Goal: Information Seeking & Learning: Learn about a topic

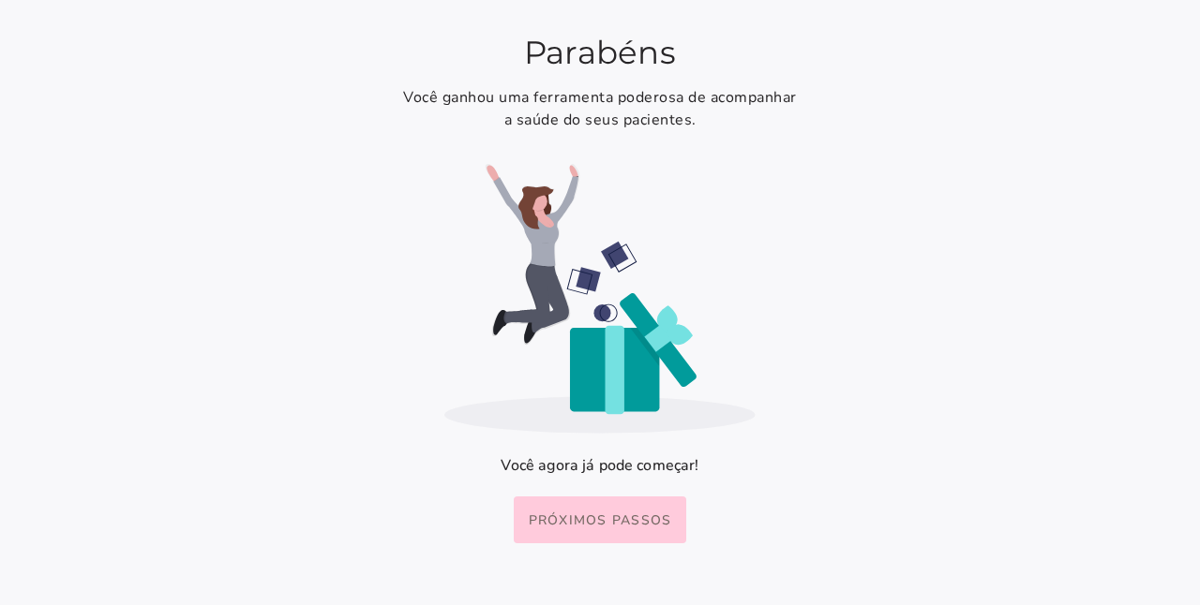
click at [0, 0] on slot "Próximos passos" at bounding box center [0, 0] width 0 height 0
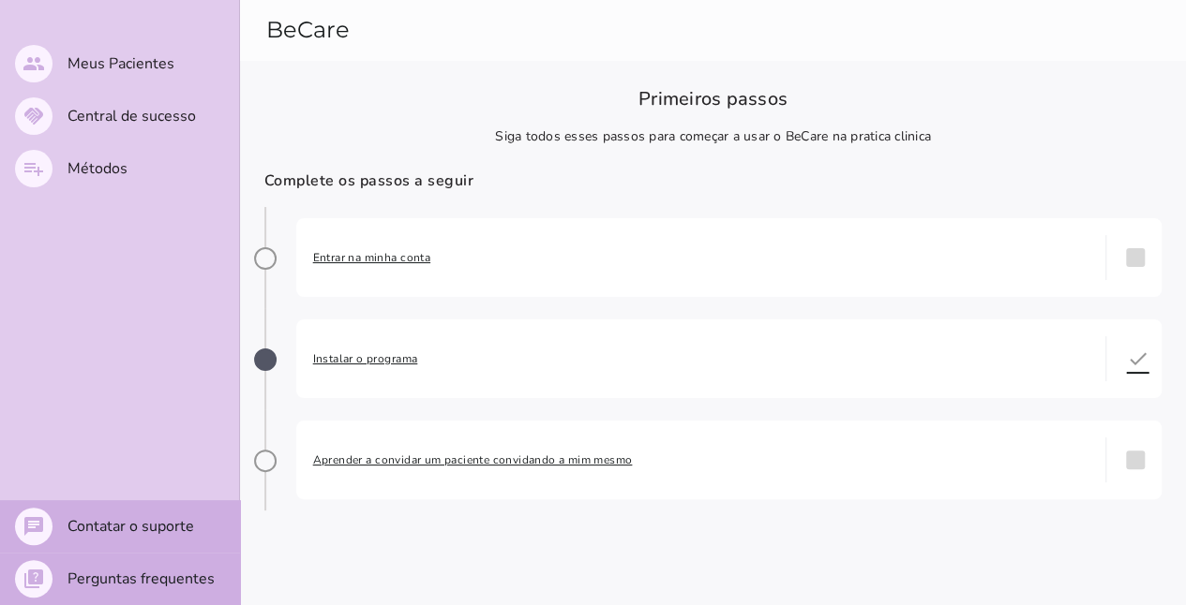
click at [391, 255] on span "Entrar na minha conta" at bounding box center [701, 257] width 776 height 19
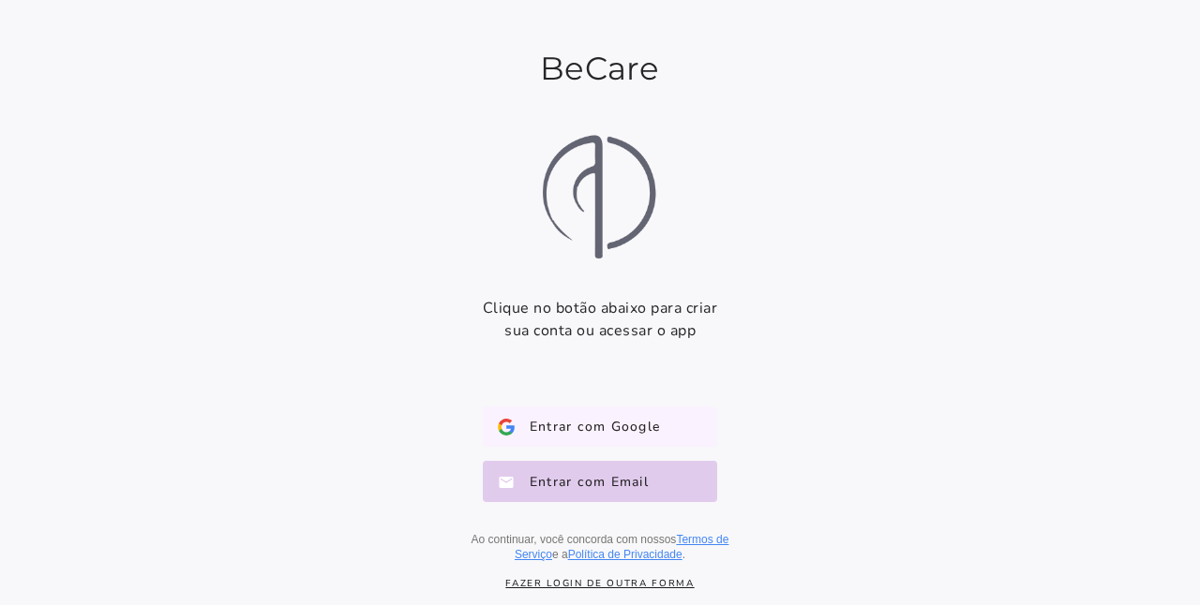
click at [640, 439] on button "Entrar com Google Google" at bounding box center [600, 427] width 234 height 41
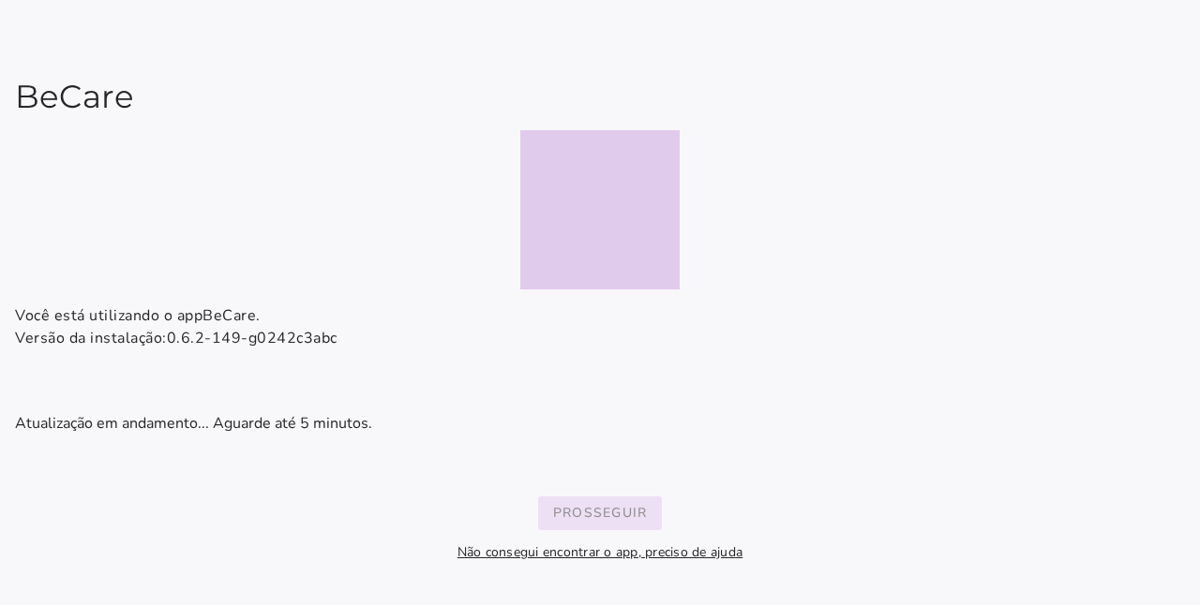
click at [584, 529] on button "Prosseguir" at bounding box center [600, 514] width 125 height 34
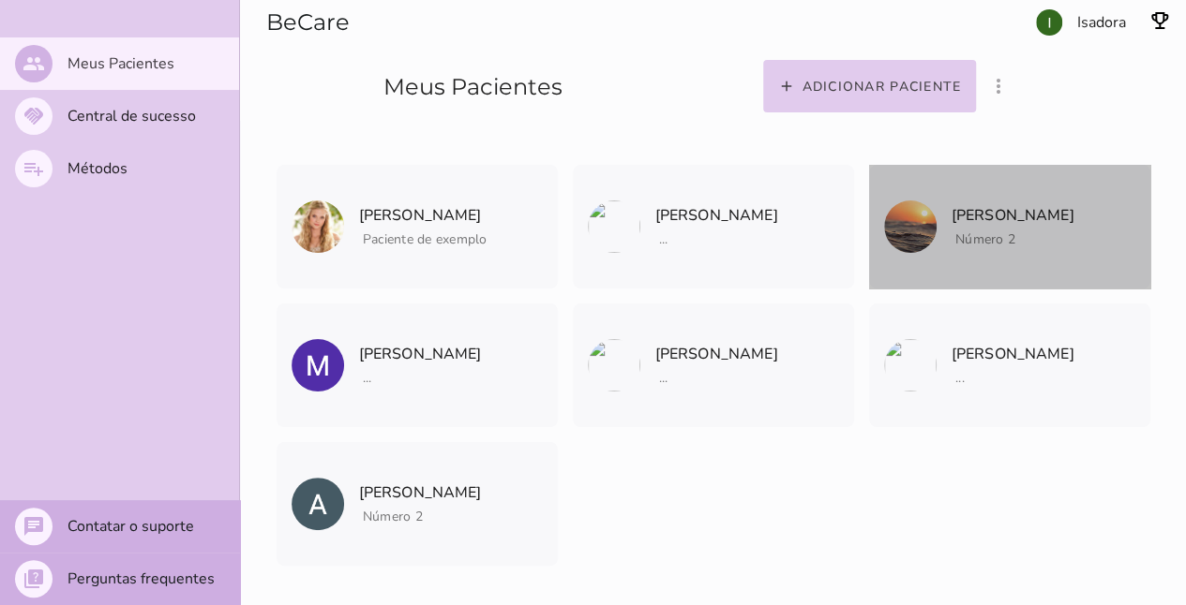
click at [934, 204] on span at bounding box center [910, 227] width 52 height 52
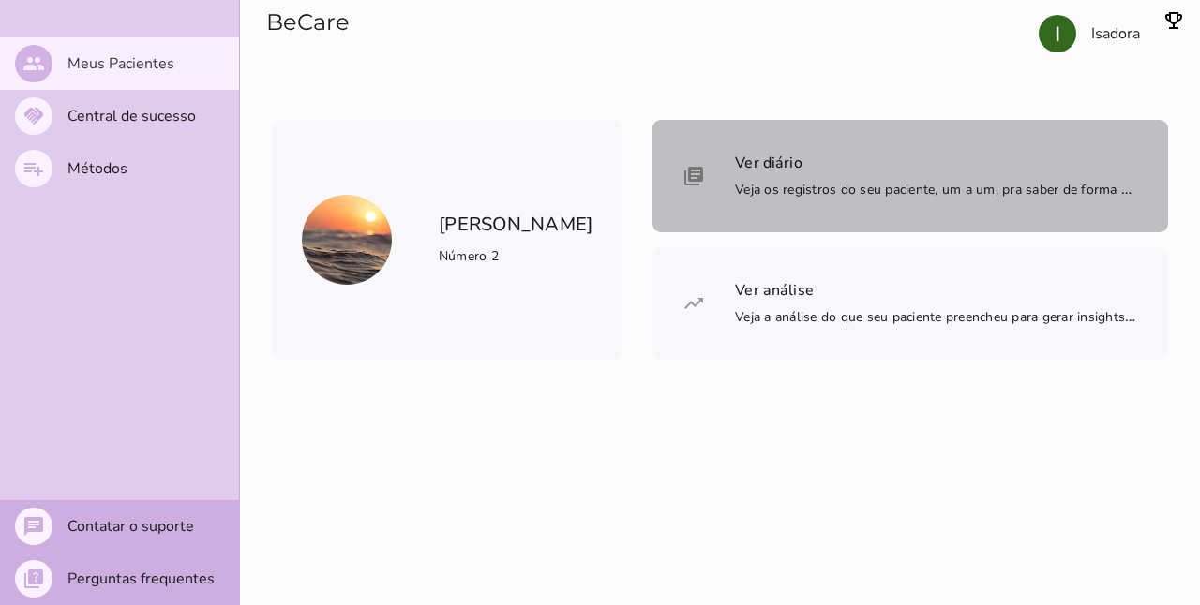
click at [735, 197] on span "Veja os registros do seu paciente, um a um, pra saber de forma bem detalhada" at bounding box center [972, 189] width 475 height 21
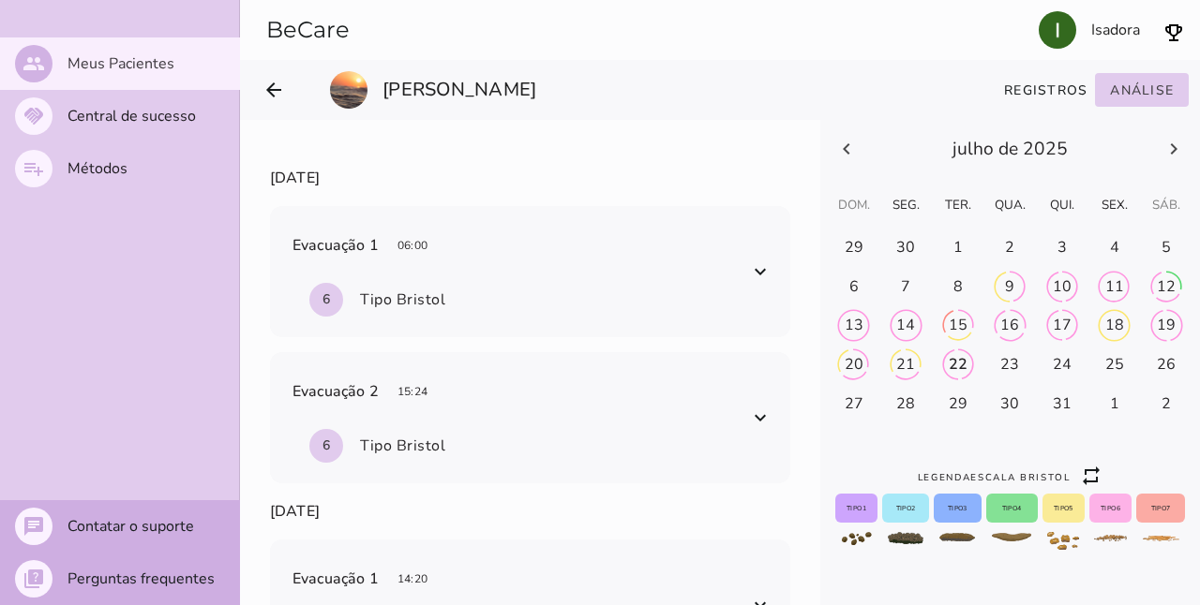
click at [879, 263] on h-0 at bounding box center [854, 248] width 51 height 30
click at [1145, 178] on div at bounding box center [1010, 149] width 380 height 58
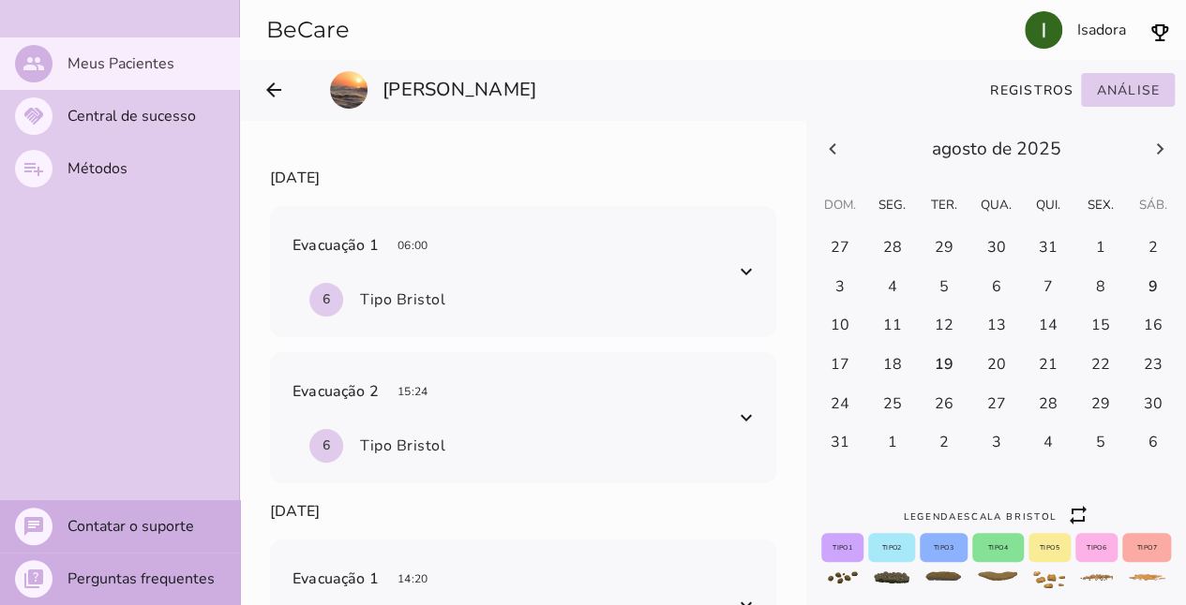
click at [865, 263] on h-0 at bounding box center [839, 248] width 51 height 30
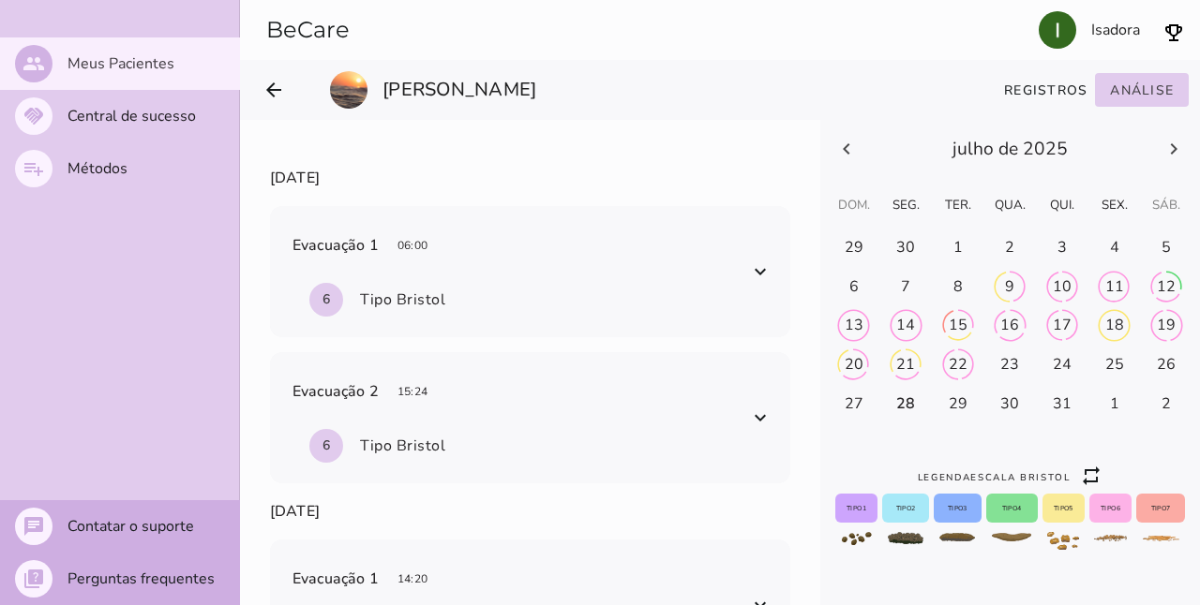
click at [1151, 178] on div at bounding box center [1010, 149] width 380 height 58
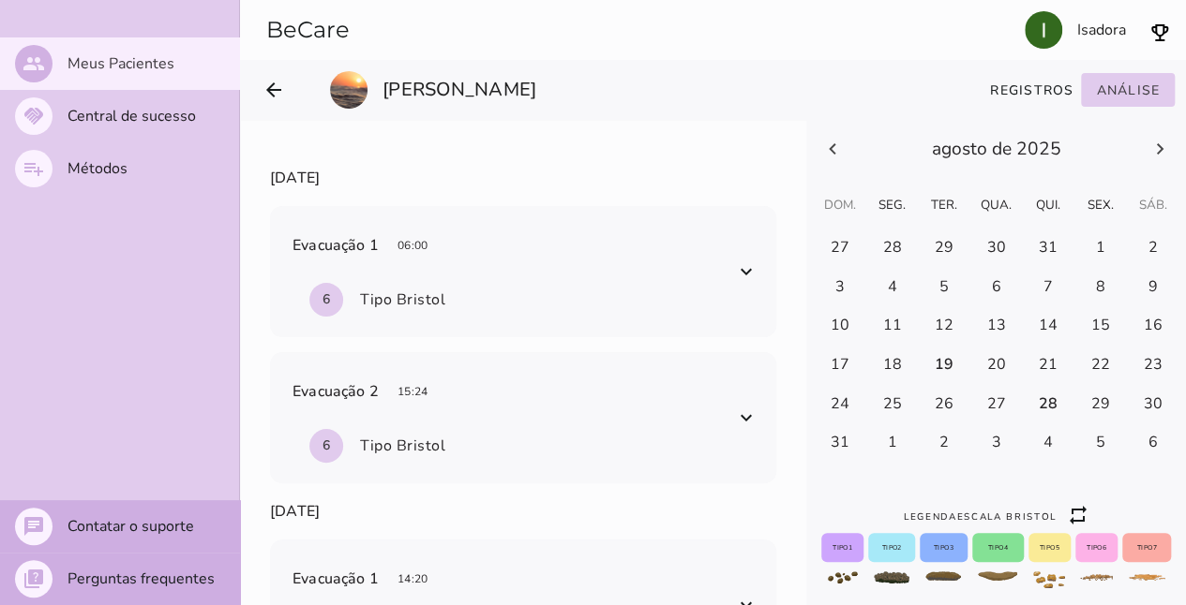
click at [277, 76] on button "arrow_back" at bounding box center [273, 89] width 45 height 45
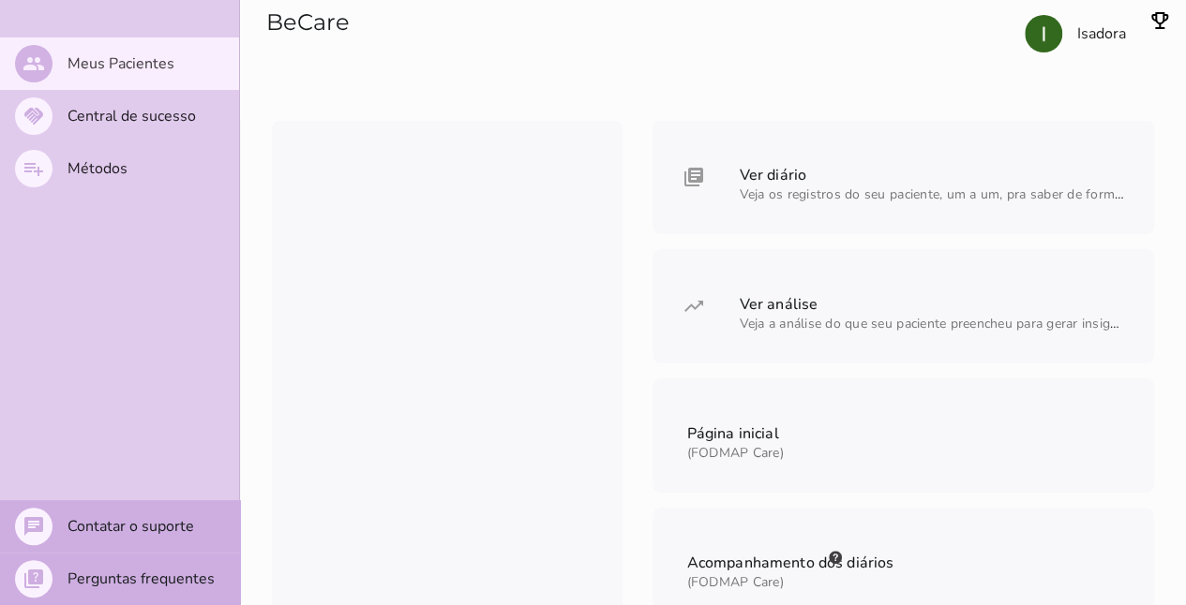
click at [852, 317] on span "Veja a análise do que seu paciente preencheu para gerar insights e descobrir pa…" at bounding box center [996, 324] width 513 height 18
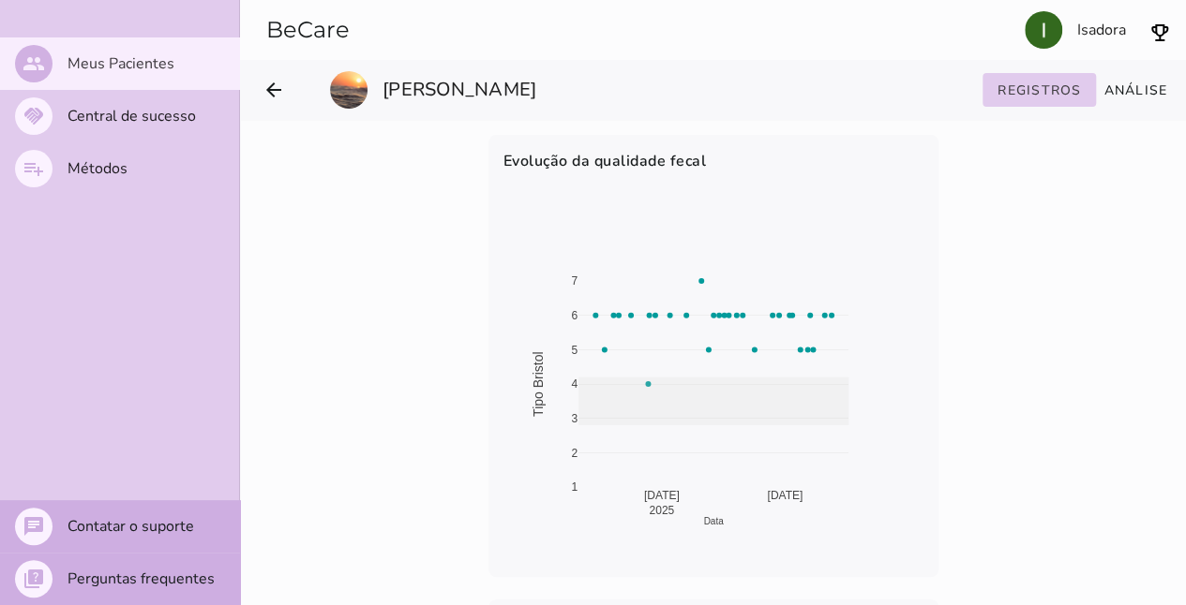
click at [854, 501] on div "[DATE] [DATE] 20 1 2 3 4 5 6 7 Data Tipo [GEOGRAPHIC_DATA]" at bounding box center [713, 374] width 420 height 375
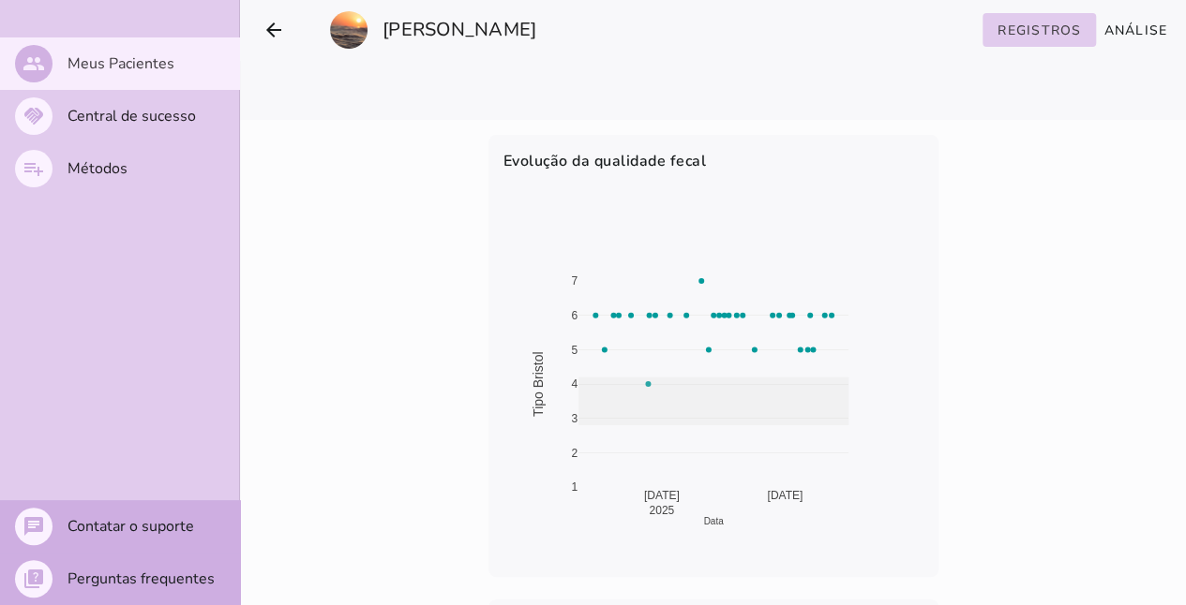
click at [0, 0] on slot "Análise" at bounding box center [0, 0] width 0 height 0
click at [0, 0] on slot "Registros" at bounding box center [0, 0] width 0 height 0
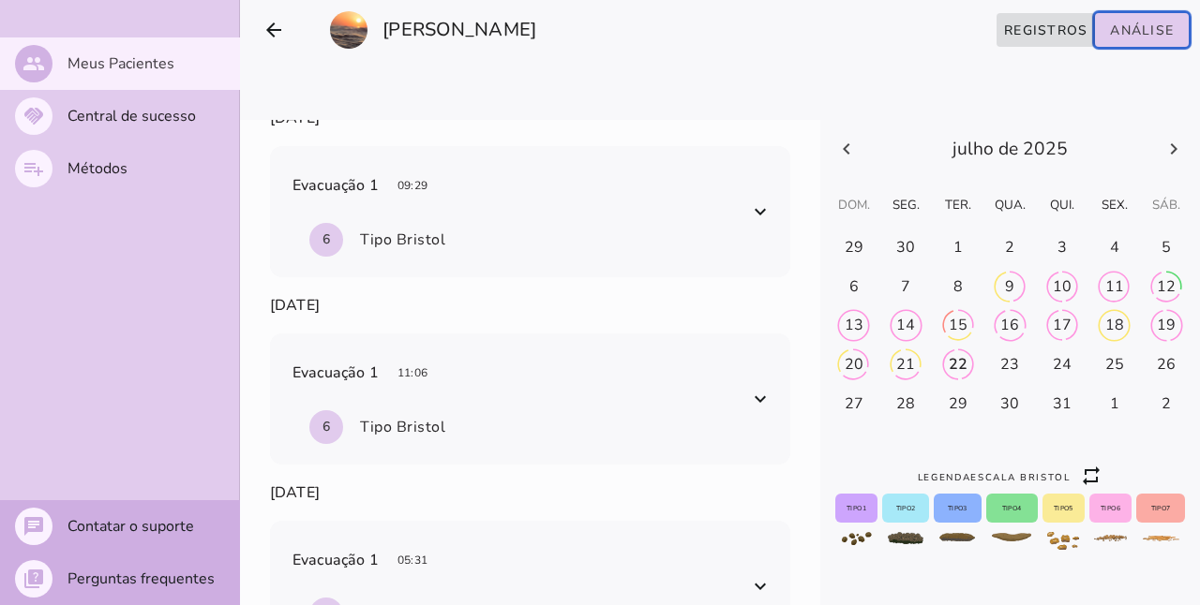
scroll to position [650, 0]
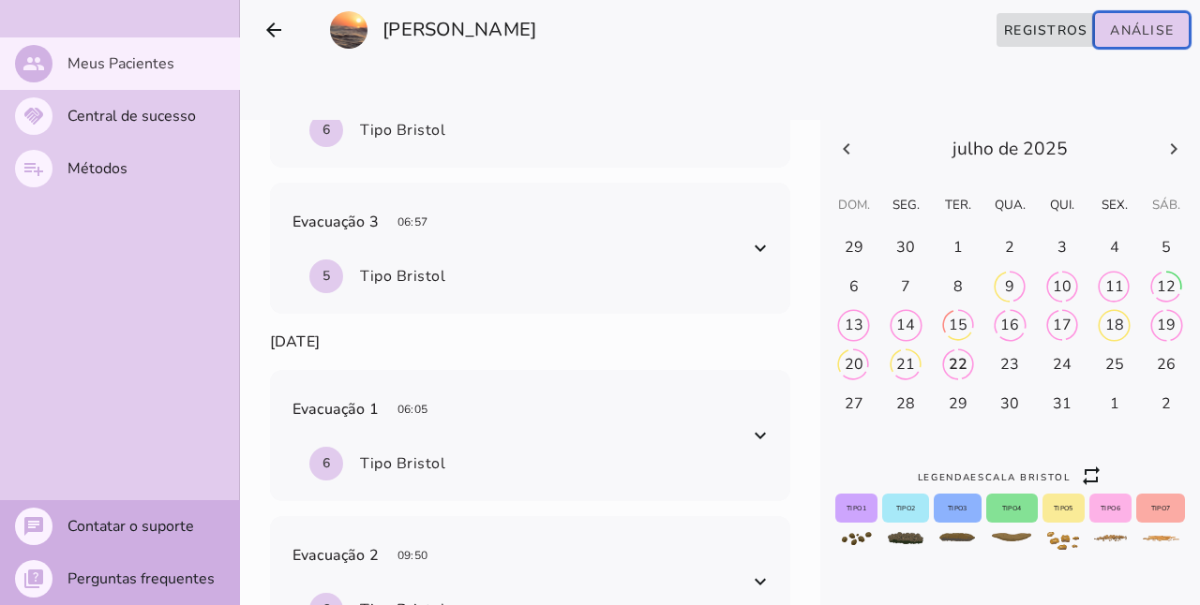
click at [1148, 178] on div at bounding box center [1010, 149] width 380 height 58
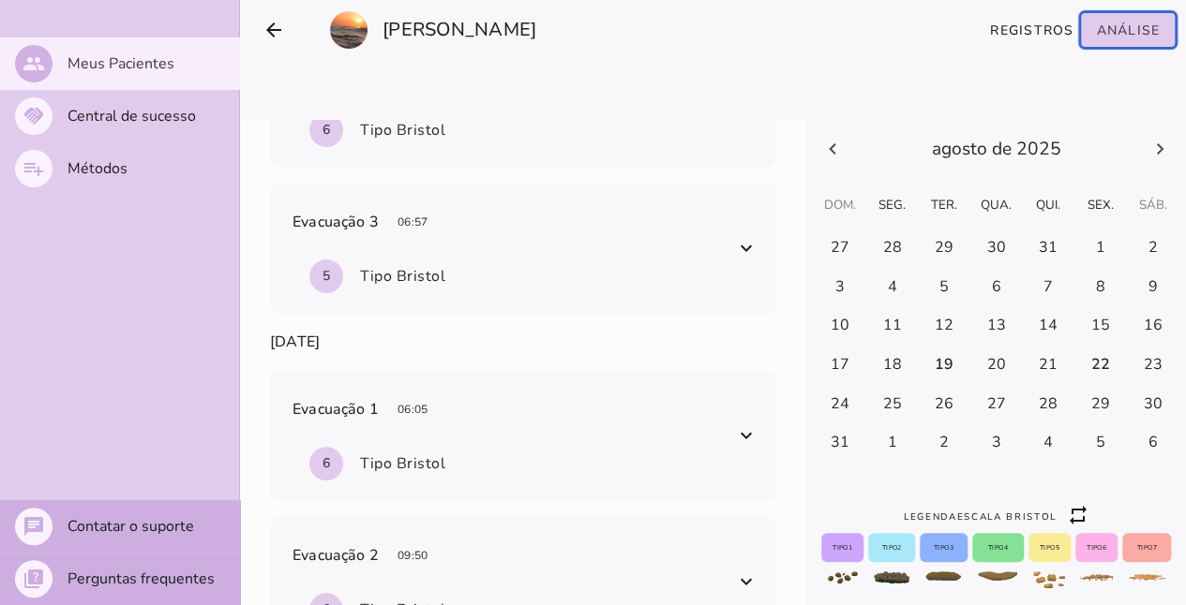
click at [849, 258] on div "22" at bounding box center [839, 247] width 19 height 21
click at [849, 258] on div "21" at bounding box center [839, 247] width 19 height 21
click at [865, 263] on h-0 at bounding box center [839, 248] width 51 height 30
click at [844, 160] on icon at bounding box center [832, 149] width 22 height 22
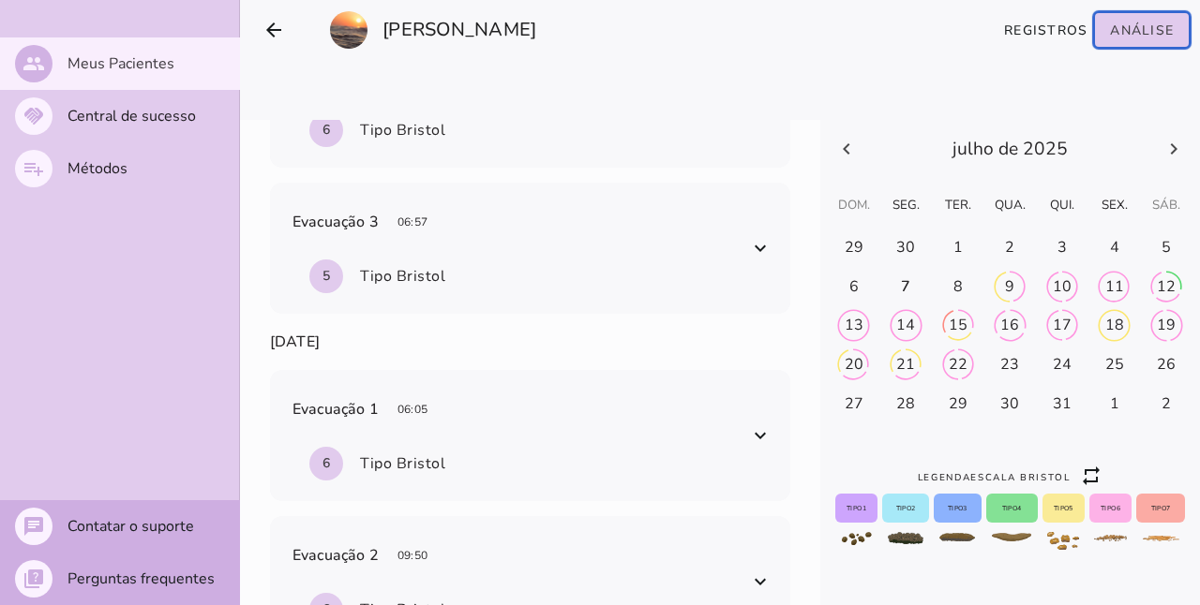
click at [863, 258] on div "22" at bounding box center [853, 247] width 19 height 21
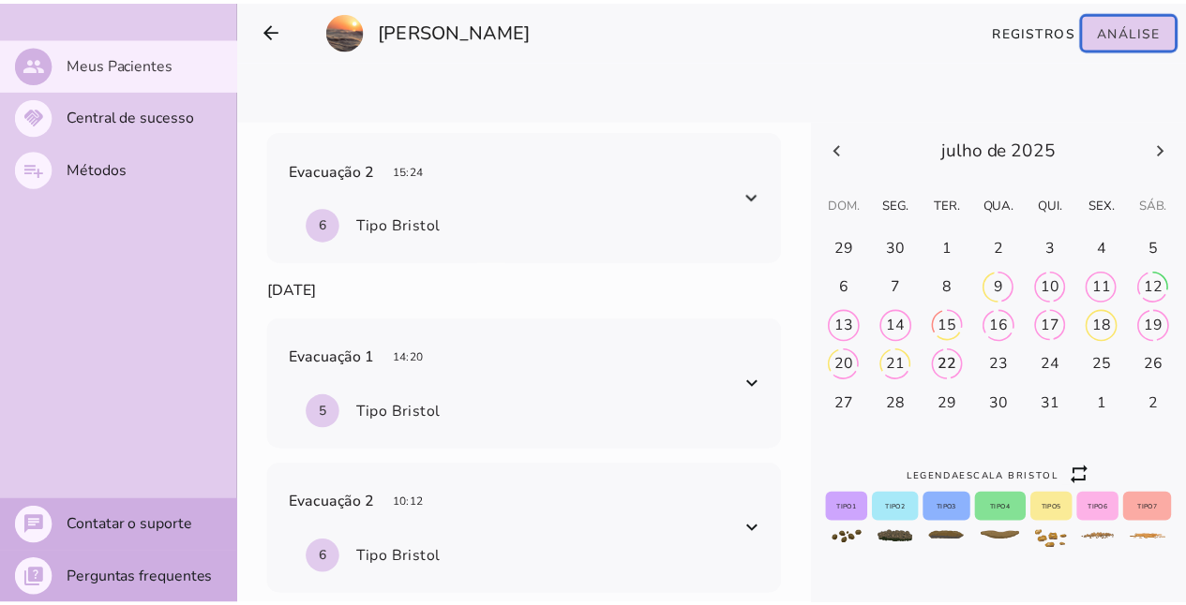
scroll to position [234, 0]
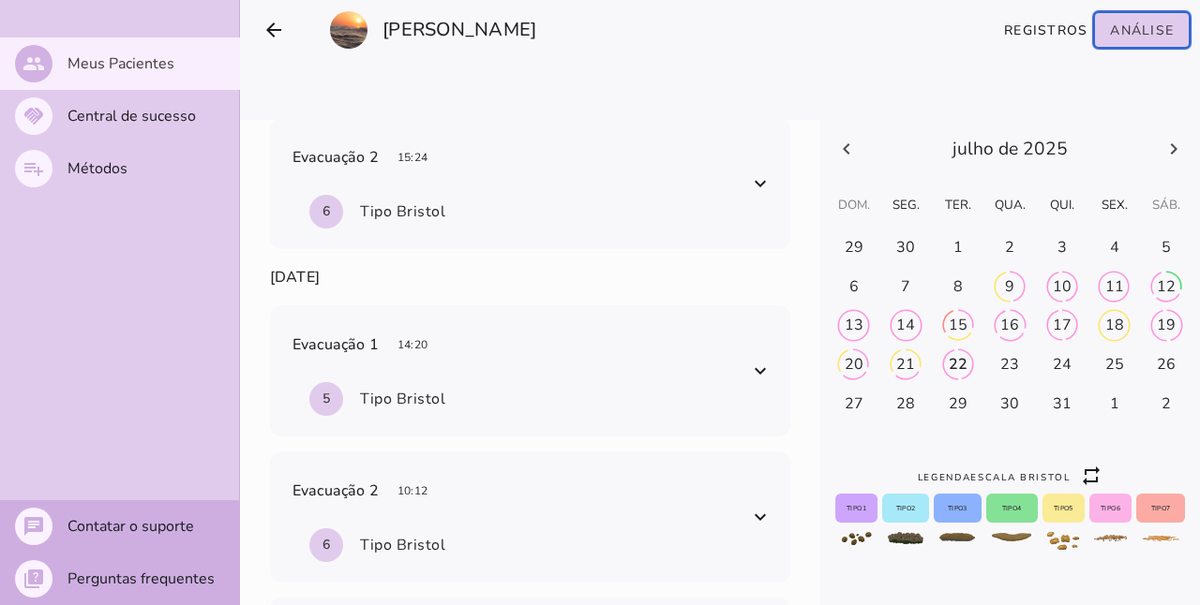
click at [745, 195] on span at bounding box center [760, 184] width 30 height 30
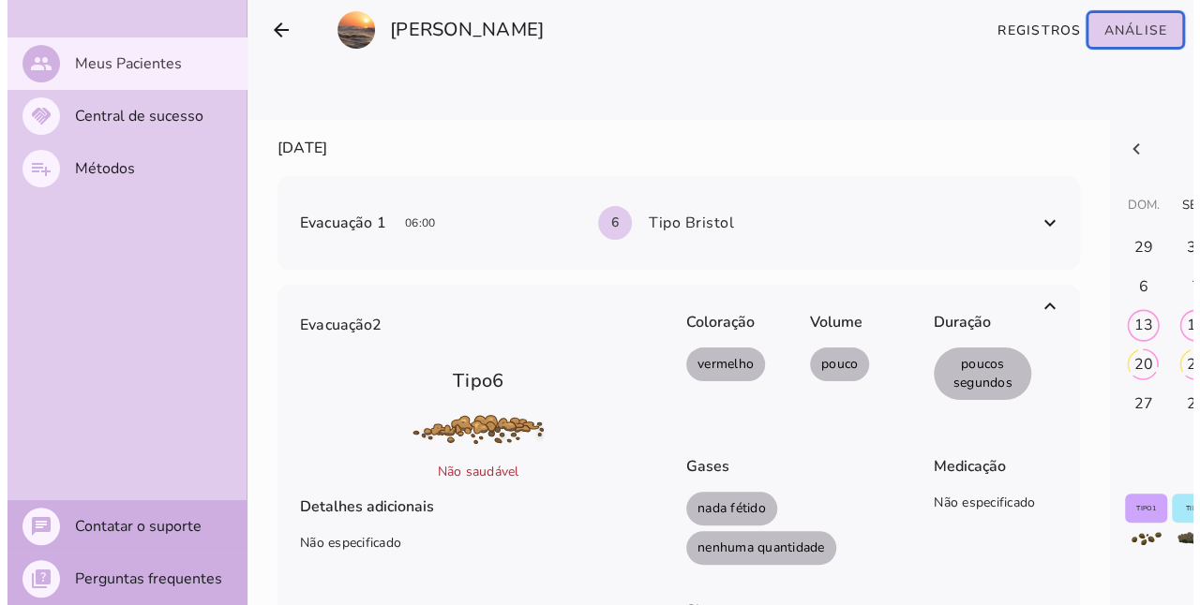
scroll to position [29, 0]
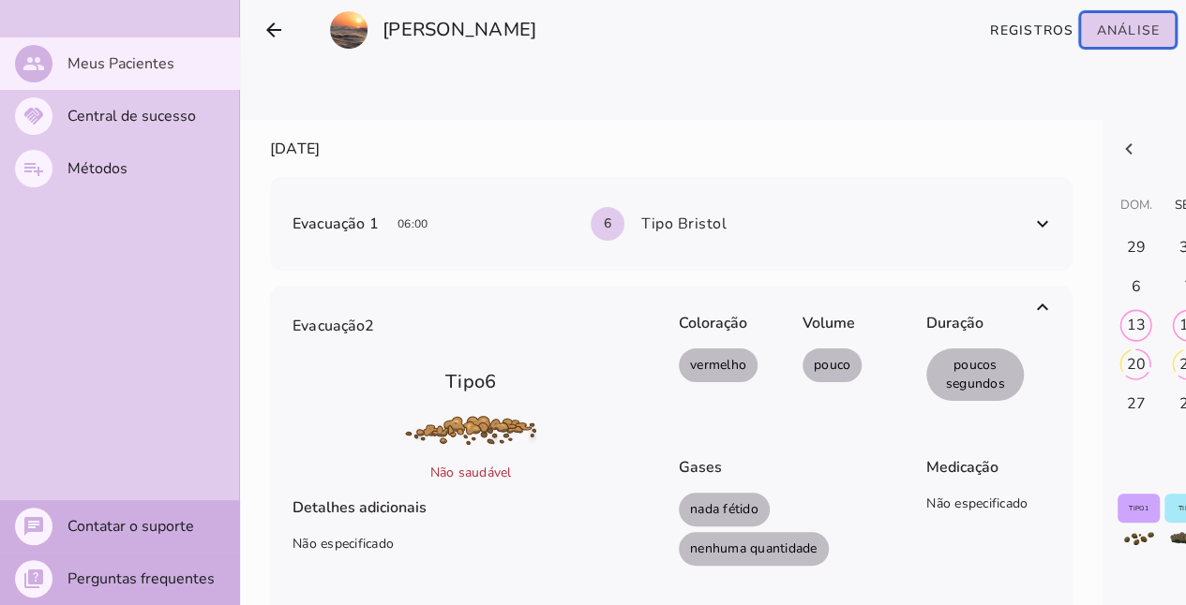
click at [1050, 306] on span at bounding box center [1042, 307] width 30 height 30
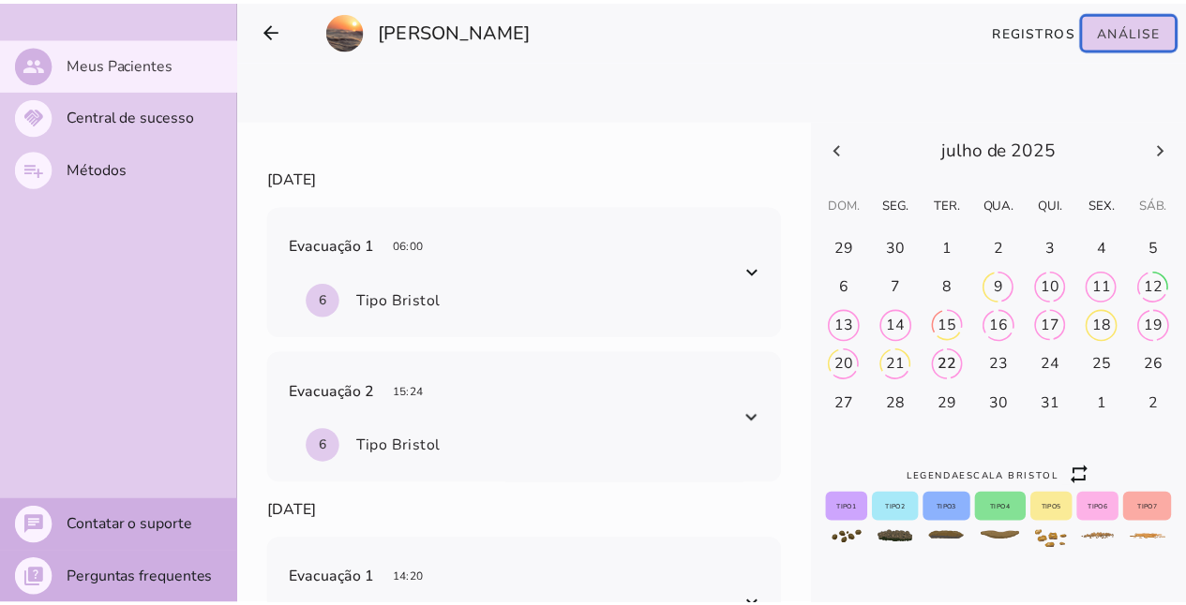
scroll to position [7, 0]
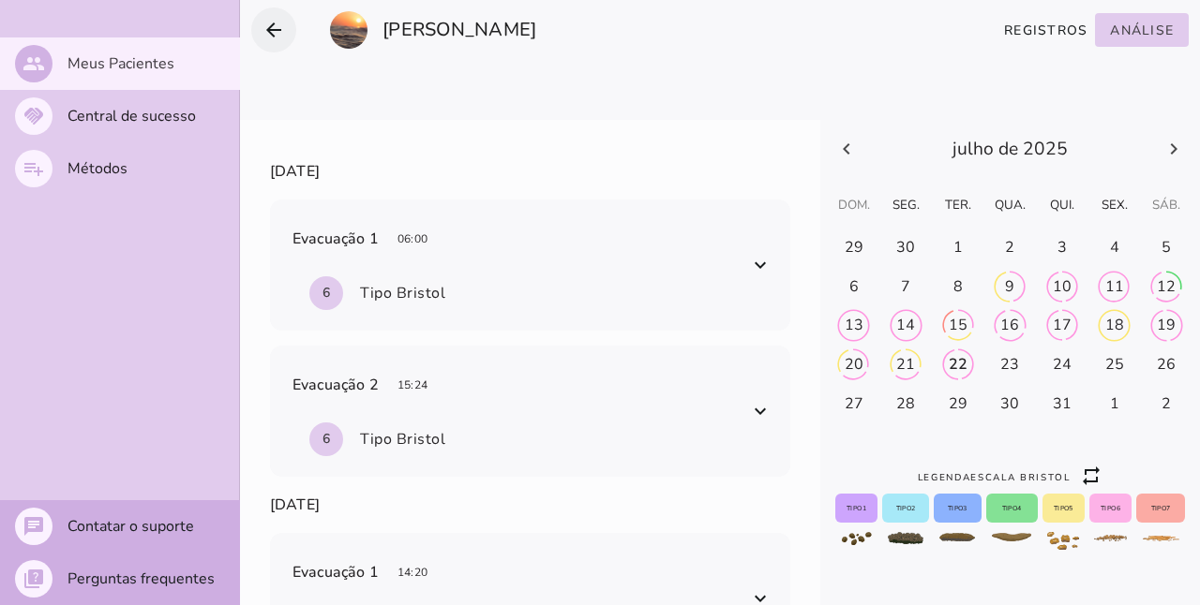
click at [279, 27] on icon "arrow_back" at bounding box center [273, 30] width 22 height 22
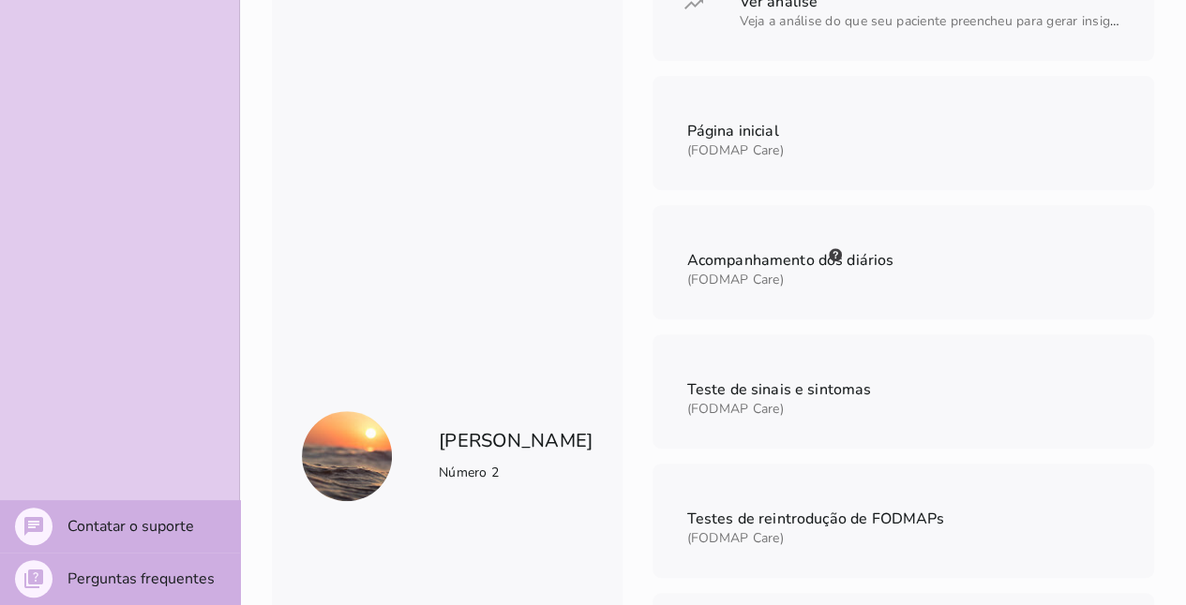
scroll to position [465, 0]
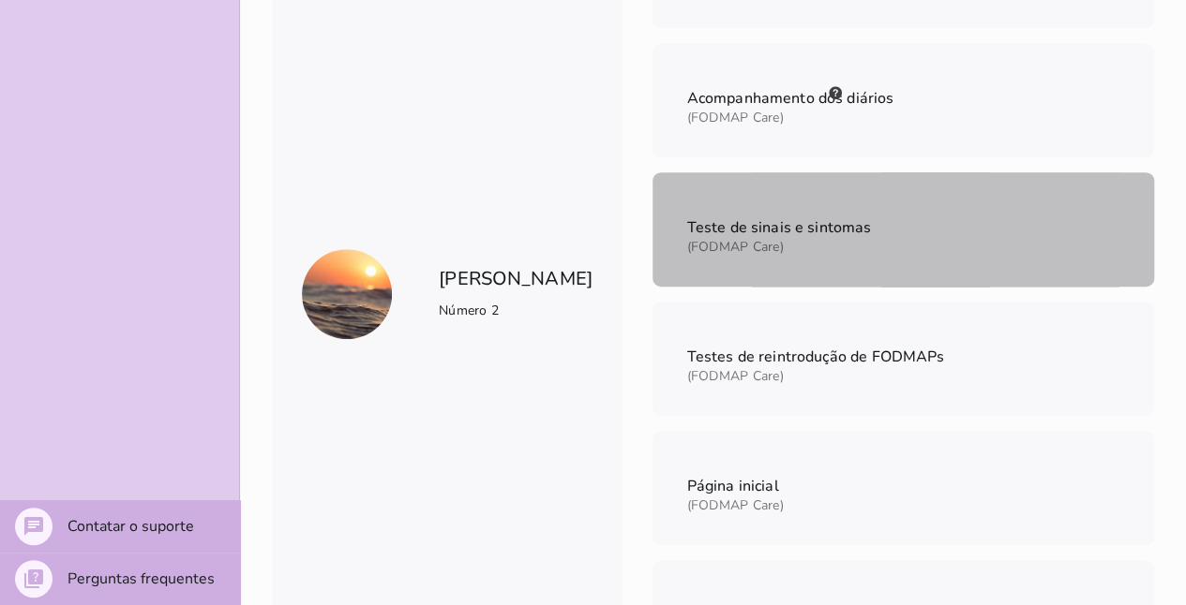
click at [842, 227] on mwc-list-item "Teste de sinais e sintomas (FODMAP Care)" at bounding box center [902, 229] width 501 height 114
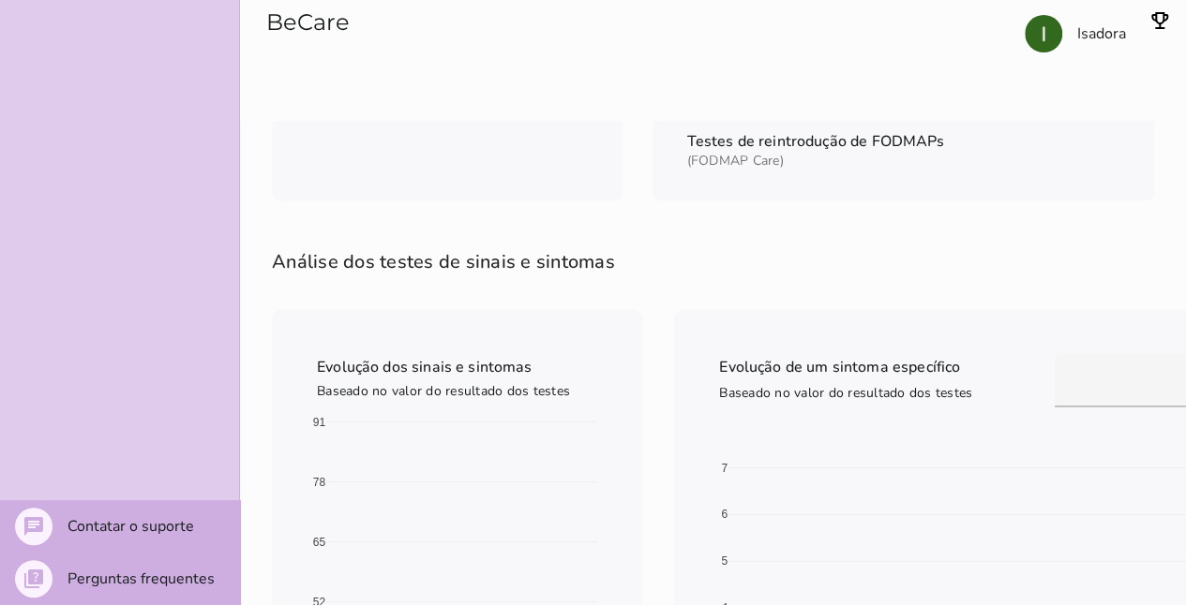
scroll to position [1195, 0]
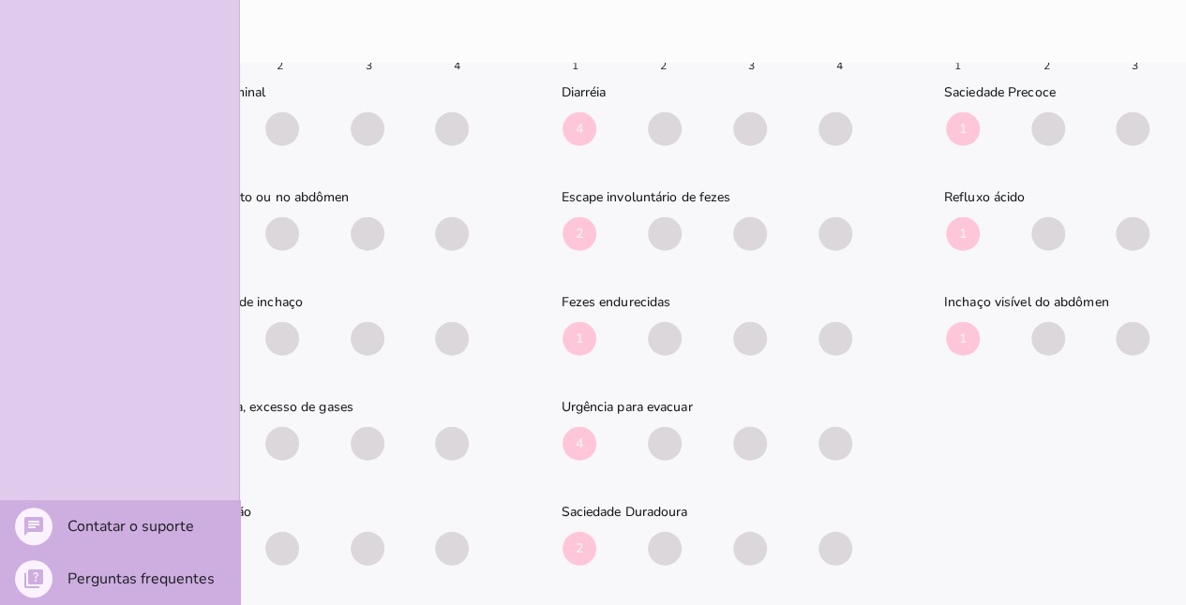
scroll to position [0, 0]
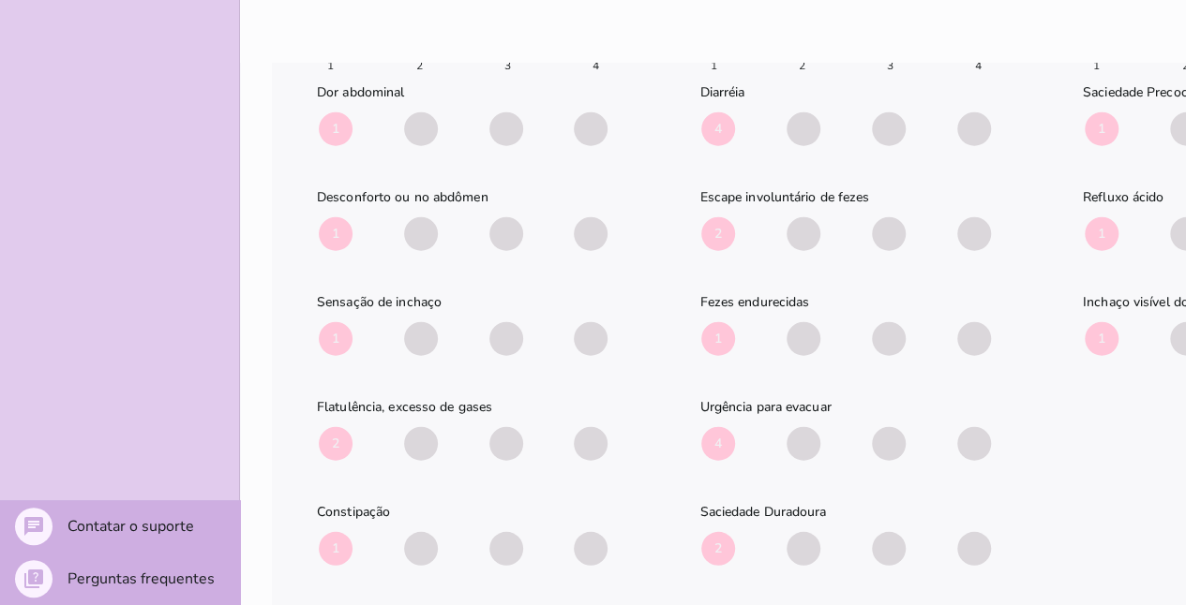
click at [980, 429] on span at bounding box center [974, 444] width 34 height 34
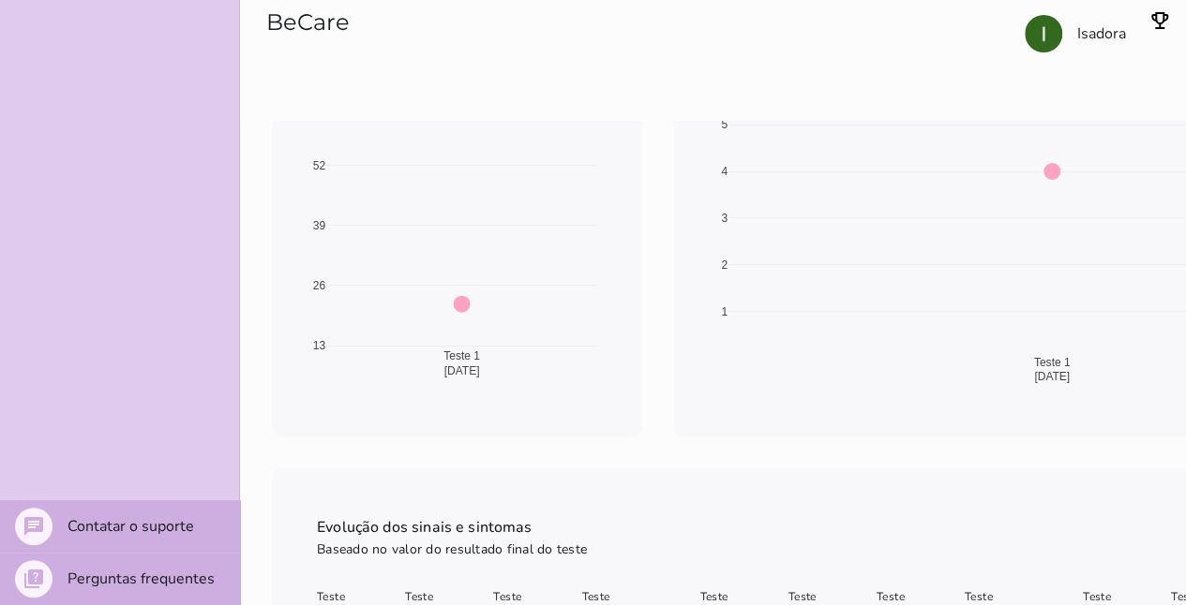
scroll to position [1383, 0]
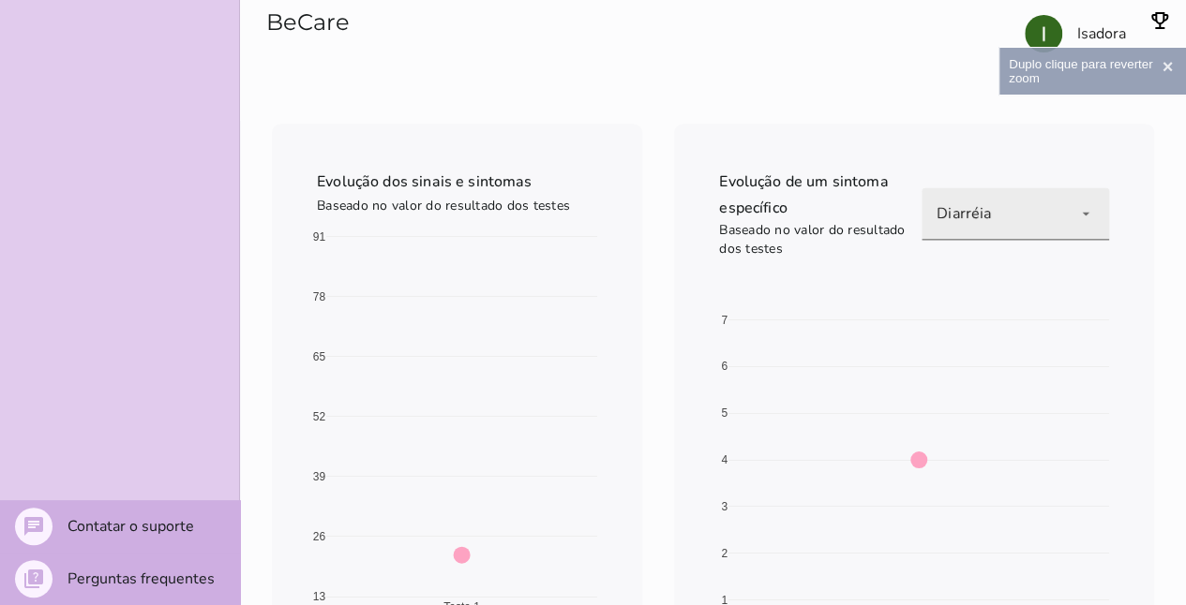
click at [1057, 195] on div "Diarréia" at bounding box center [1014, 213] width 187 height 52
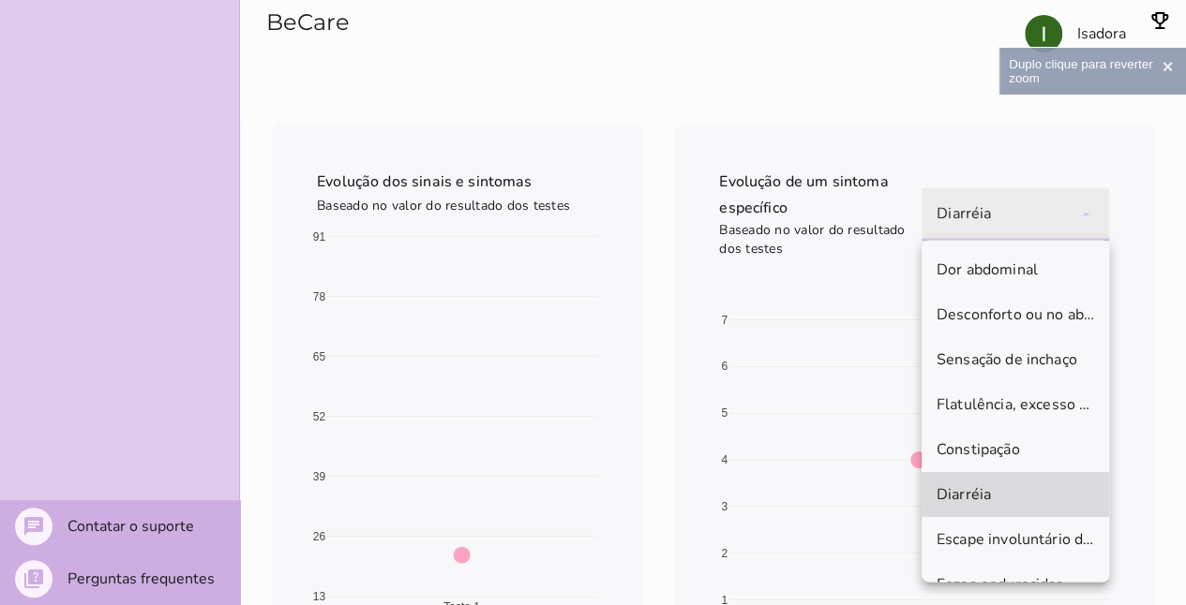
click at [1023, 486] on mwc-list-item "Diarréia" at bounding box center [1014, 494] width 187 height 45
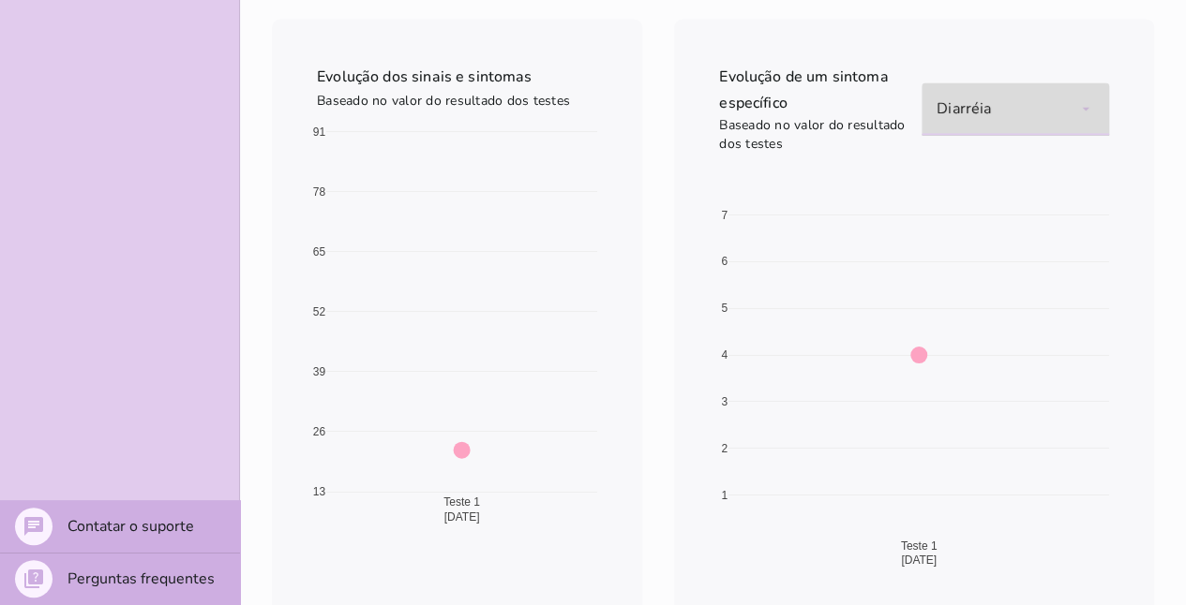
scroll to position [1489, 0]
